Goal: Find specific page/section: Find specific page/section

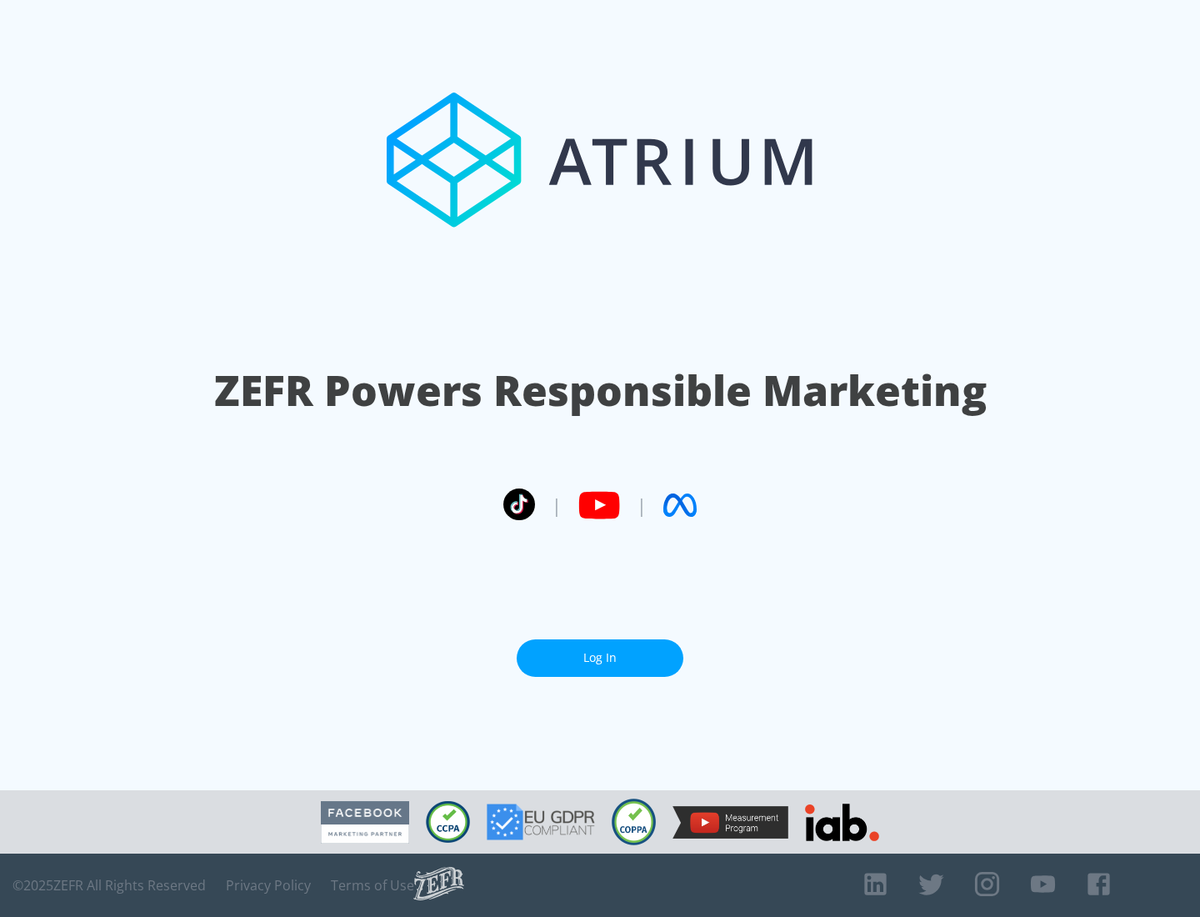
click at [600, 658] on link "Log In" at bounding box center [600, 658] width 167 height 38
